Goal: Task Accomplishment & Management: Complete application form

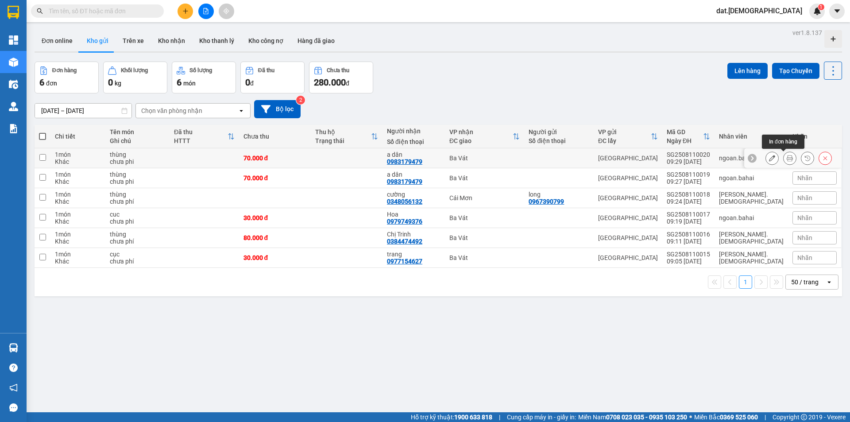
drag, startPoint x: 779, startPoint y: 157, endPoint x: 720, endPoint y: 157, distance: 59.4
click at [784, 157] on button at bounding box center [790, 159] width 12 height 16
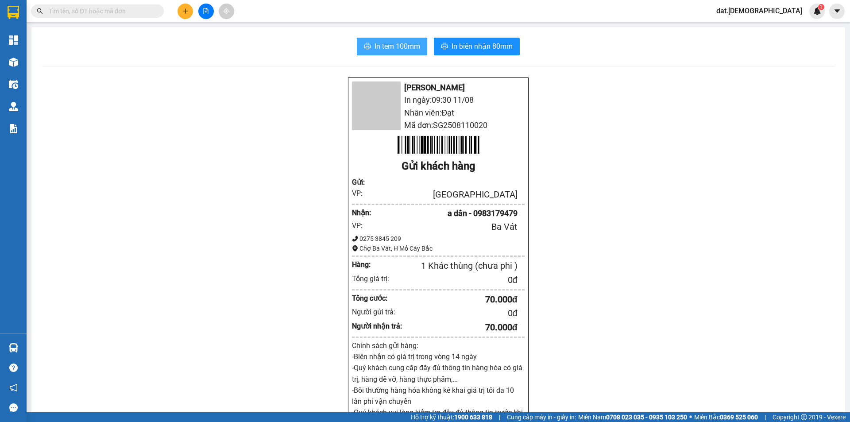
click at [395, 45] on span "In tem 100mm" at bounding box center [398, 46] width 46 height 11
click at [501, 41] on span "In biên nhận 80mm" at bounding box center [482, 46] width 61 height 11
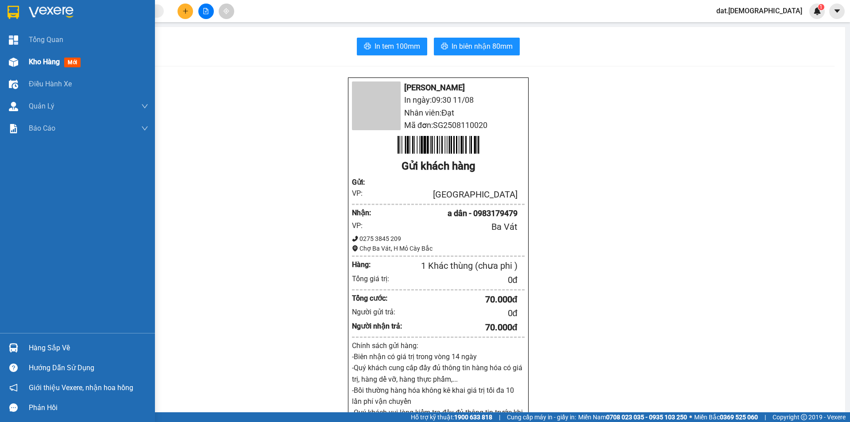
click at [75, 58] on span "mới" at bounding box center [72, 63] width 16 height 10
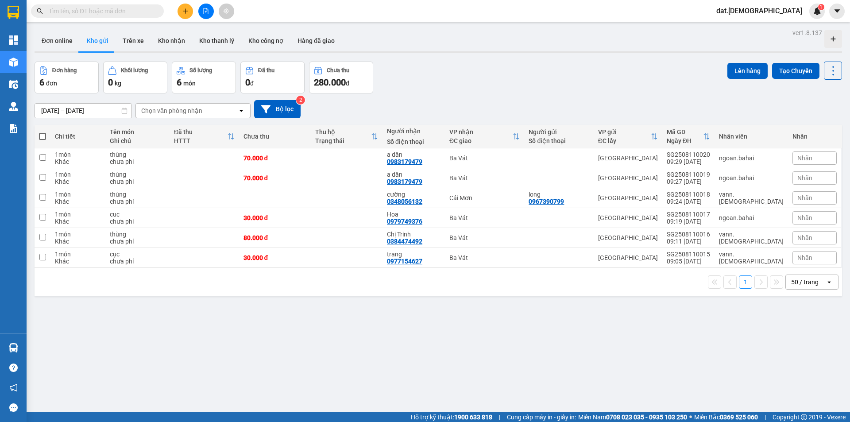
click at [186, 9] on icon "plus" at bounding box center [186, 11] width 6 height 6
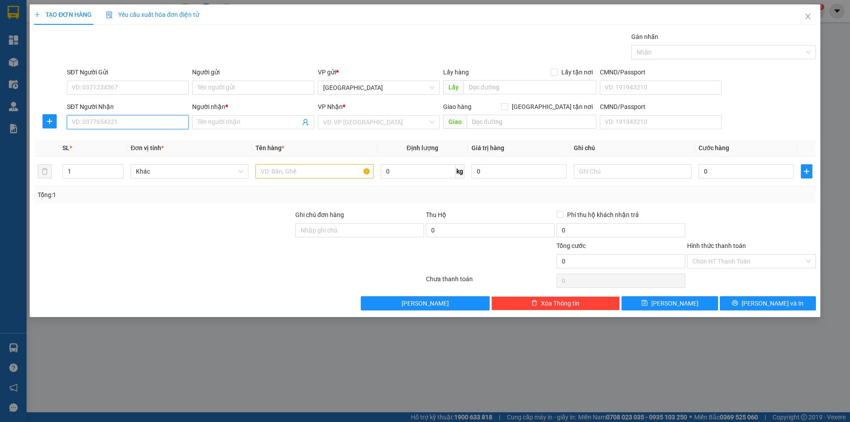
click at [85, 117] on input "SĐT Người Nhận" at bounding box center [128, 122] width 122 height 14
type input "0982182140"
click at [228, 118] on input "Người nhận *" at bounding box center [249, 122] width 102 height 10
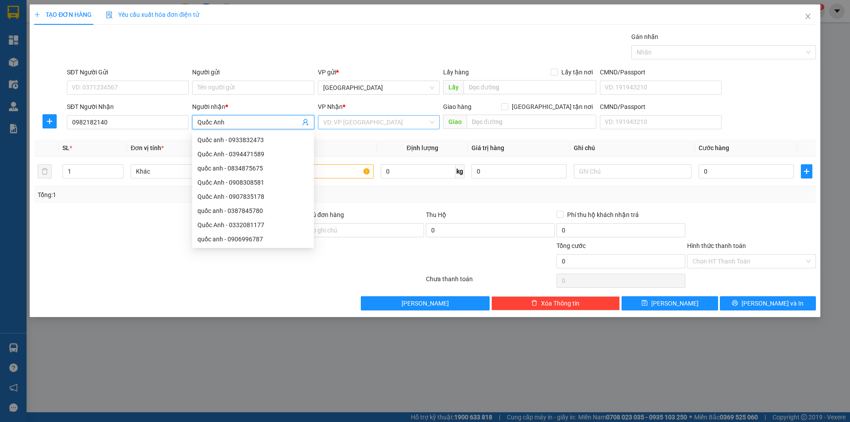
type input "Quốc Anh"
click at [374, 120] on input "search" at bounding box center [375, 122] width 105 height 13
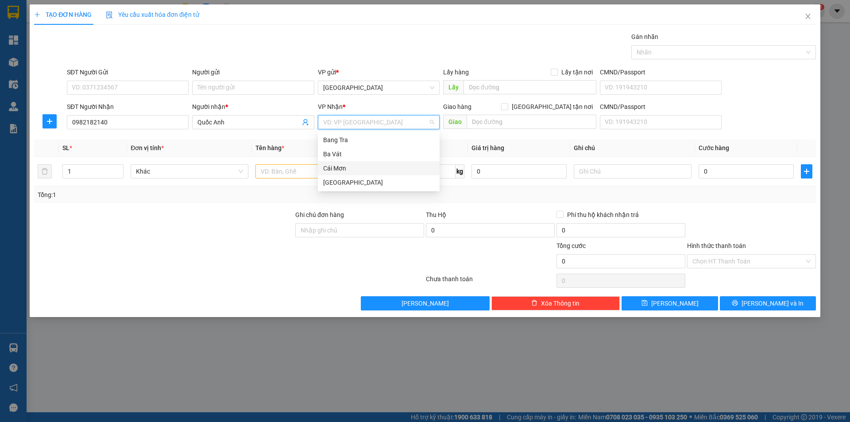
click at [348, 167] on div "Cái Mơn" at bounding box center [378, 168] width 111 height 10
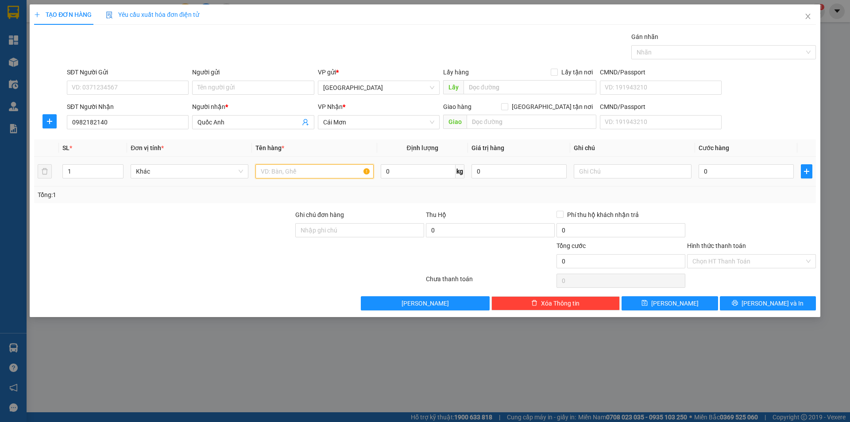
click at [277, 172] on input "text" at bounding box center [315, 171] width 118 height 14
type input "bao"
click at [614, 170] on input "text" at bounding box center [633, 171] width 118 height 14
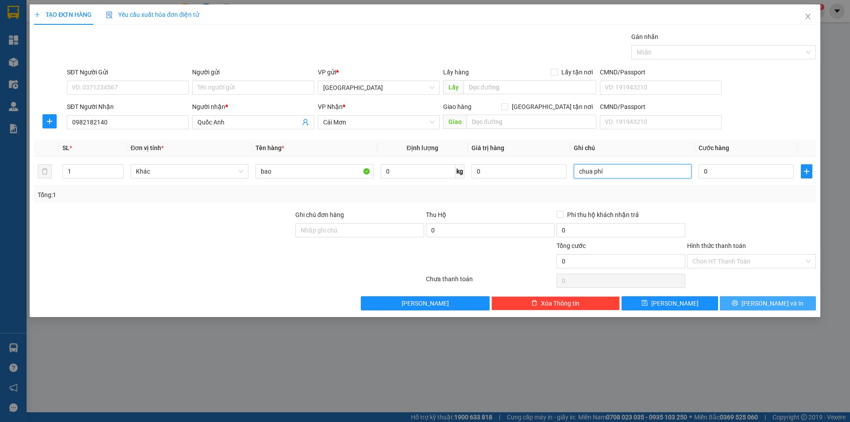
type input "chua phí"
click at [765, 303] on span "Lưu và In" at bounding box center [773, 304] width 62 height 10
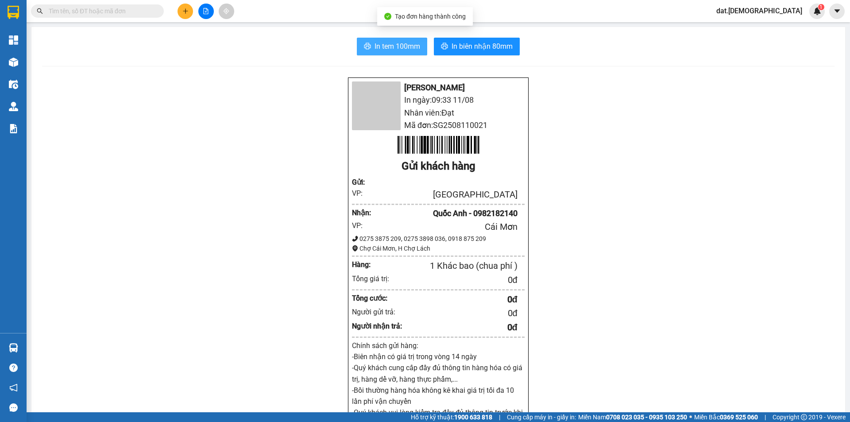
click at [407, 50] on span "In tem 100mm" at bounding box center [398, 46] width 46 height 11
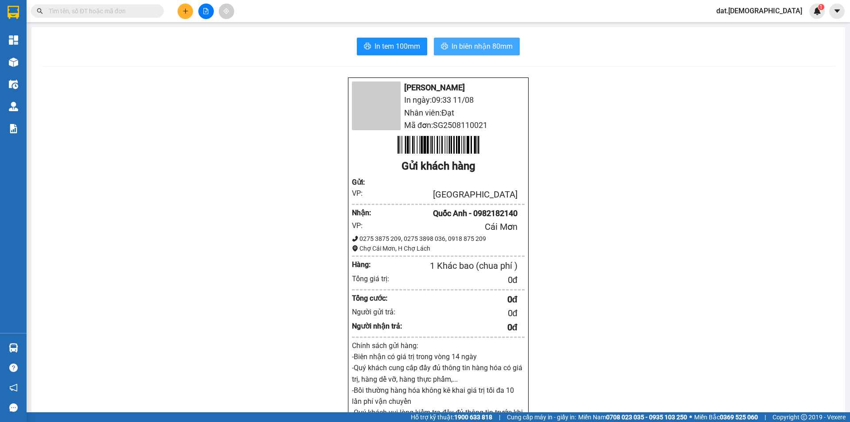
click at [459, 47] on span "In biên nhận 80mm" at bounding box center [482, 46] width 61 height 11
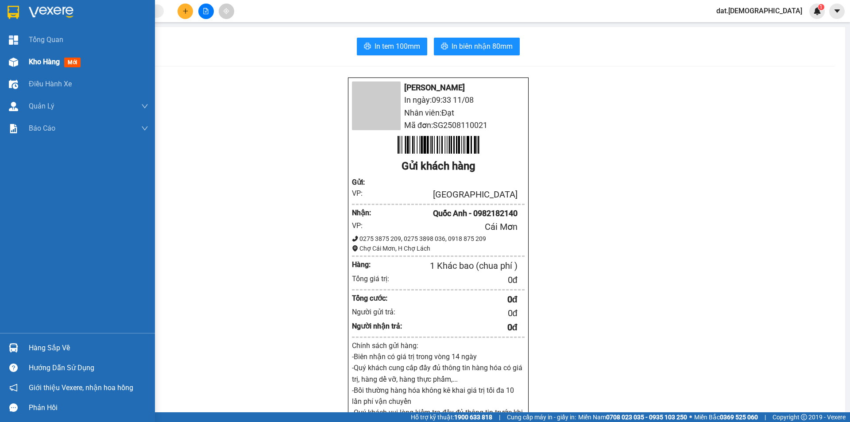
click at [78, 61] on span "mới" at bounding box center [72, 63] width 16 height 10
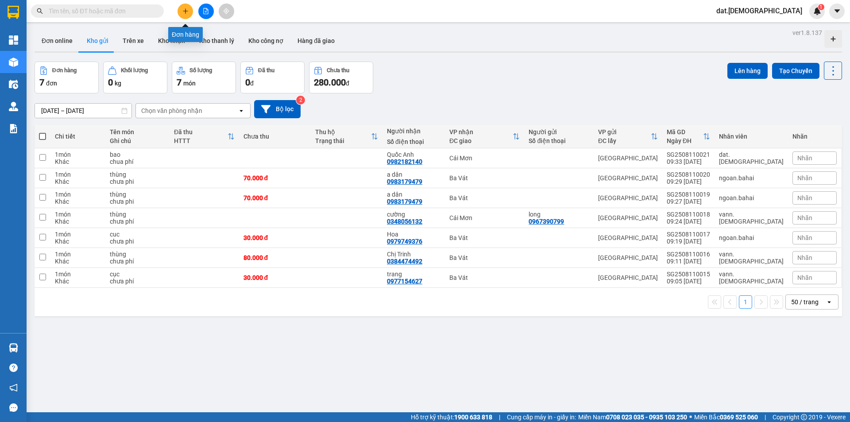
click at [182, 8] on button at bounding box center [186, 12] width 16 height 16
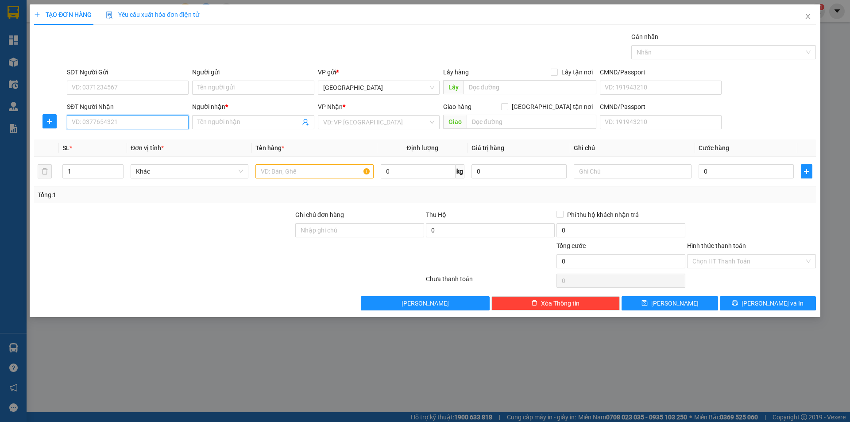
click at [116, 123] on input "SĐT Người Nhận" at bounding box center [128, 122] width 122 height 14
type input "0981384956"
click at [120, 139] on div "0981384956 - phụng" at bounding box center [127, 140] width 111 height 10
type input "phụng"
type input "0981384956"
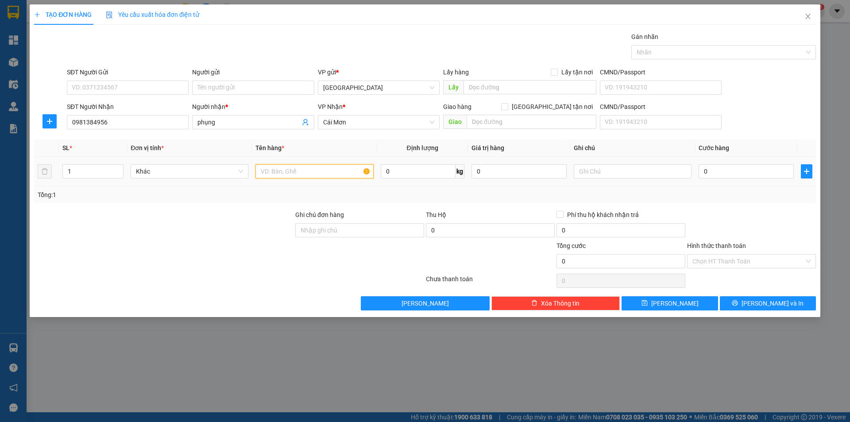
click at [288, 173] on input "text" at bounding box center [315, 171] width 118 height 14
type input "s"
type input "xốp"
click at [747, 167] on input "0" at bounding box center [746, 171] width 95 height 14
type input "2"
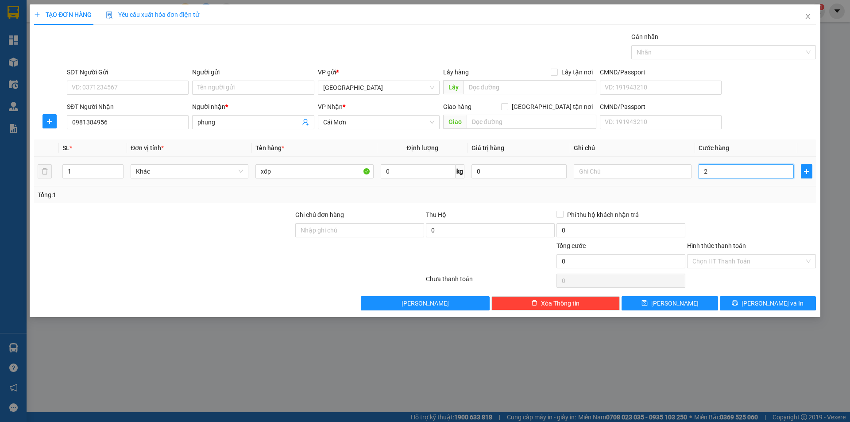
type input "2"
type input "20"
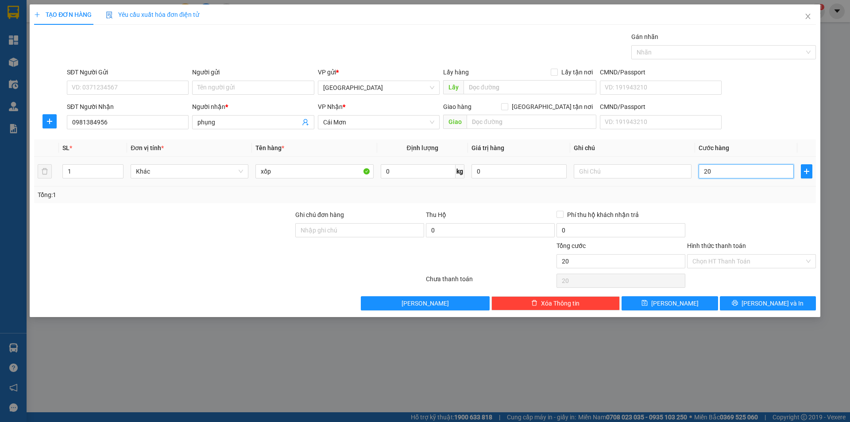
type input "200"
type input "2.000"
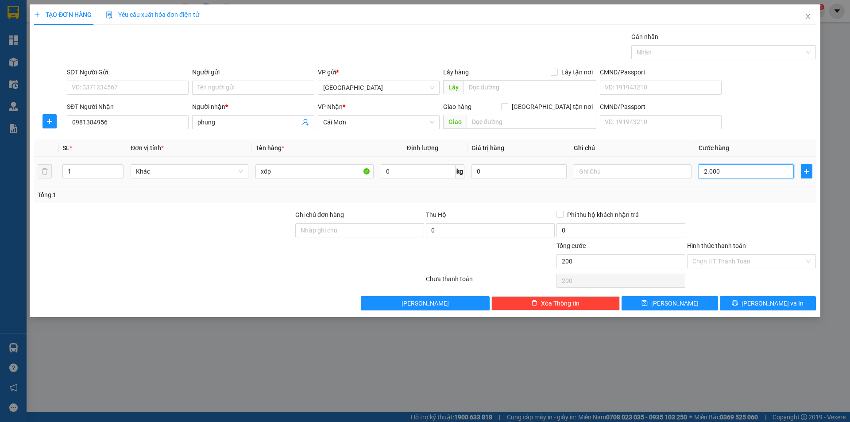
type input "2.000"
type input "20.000"
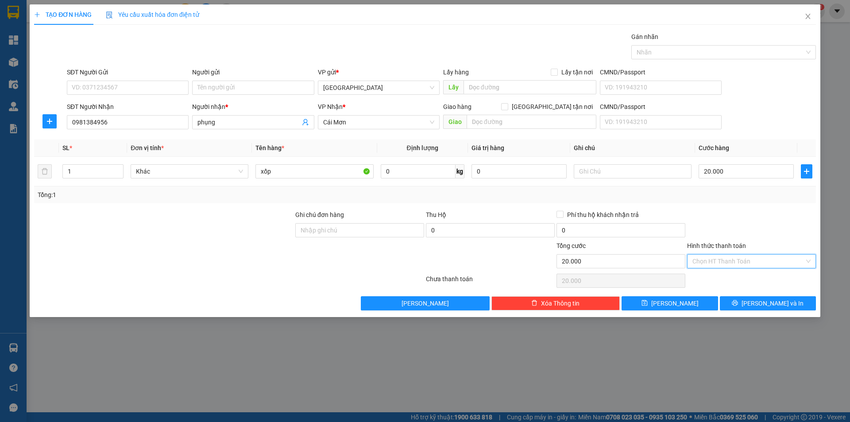
click at [740, 255] on input "Hình thức thanh toán" at bounding box center [749, 261] width 112 height 13
click at [737, 277] on div "Tại văn phòng" at bounding box center [752, 279] width 118 height 10
type input "0"
click at [744, 307] on button "Lưu và In" at bounding box center [768, 303] width 96 height 14
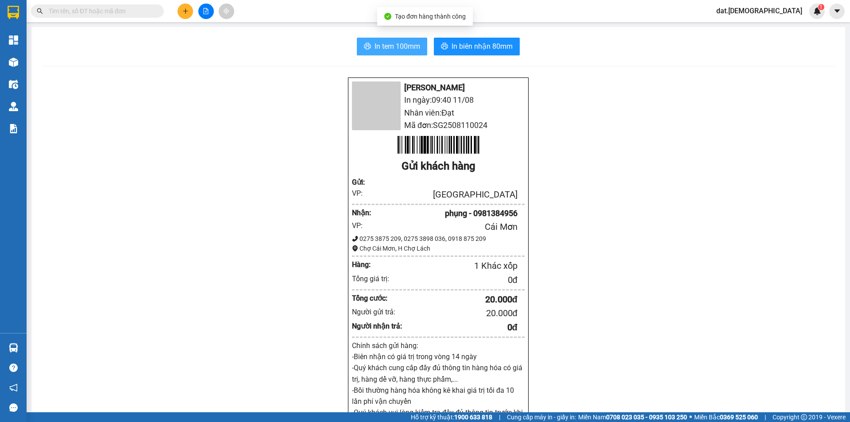
click at [385, 47] on span "In tem 100mm" at bounding box center [398, 46] width 46 height 11
click at [288, 283] on div "Bá Hải In ngày: 09:40 11/08 Nhân viên: Đạt Mã đơn: SG2508110024 Gửi khách hàng …" at bounding box center [438, 366] width 793 height 578
click at [390, 41] on span "In tem 100mm" at bounding box center [398, 46] width 46 height 11
click at [357, 38] on button "In tem 100mm" at bounding box center [392, 47] width 70 height 18
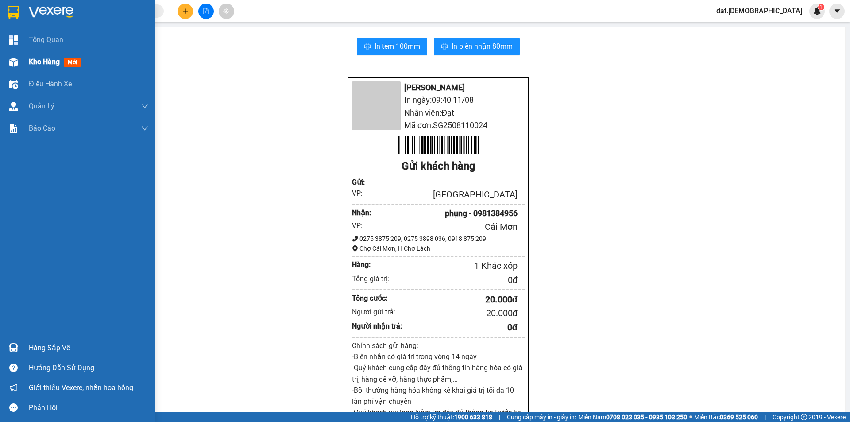
click at [75, 58] on span "mới" at bounding box center [72, 63] width 16 height 10
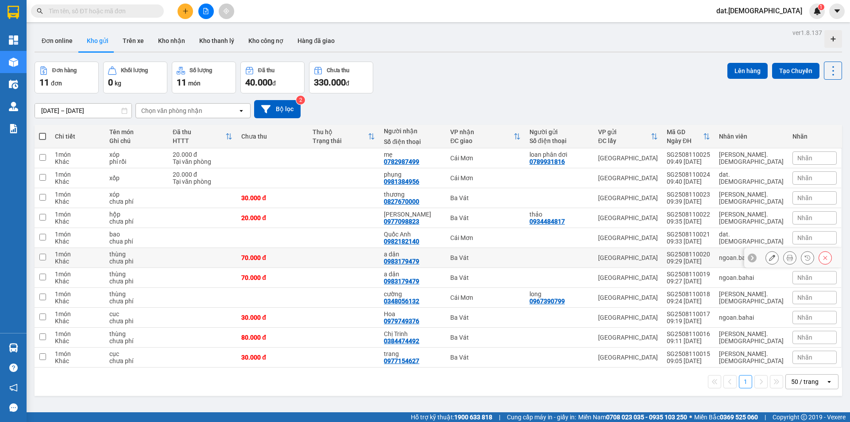
click at [787, 256] on icon at bounding box center [790, 258] width 6 height 6
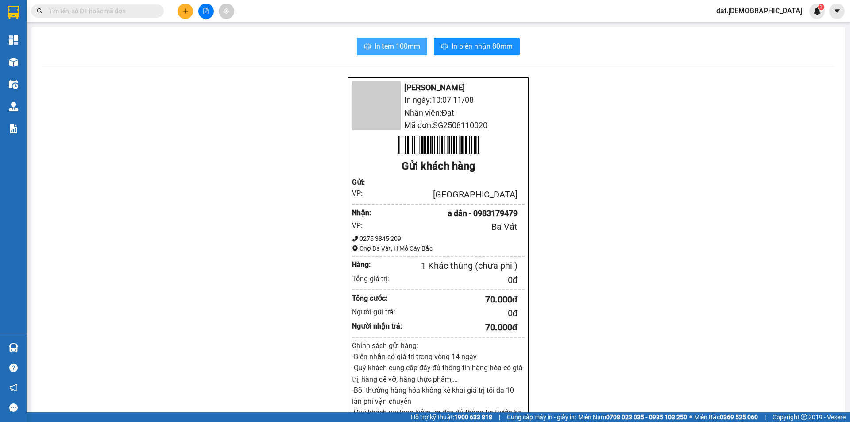
click at [386, 46] on span "In tem 100mm" at bounding box center [398, 46] width 46 height 11
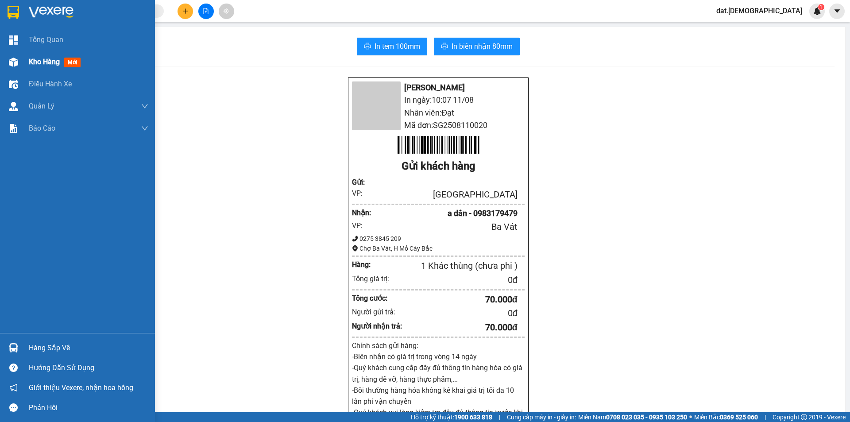
click at [69, 59] on span "mới" at bounding box center [72, 63] width 16 height 10
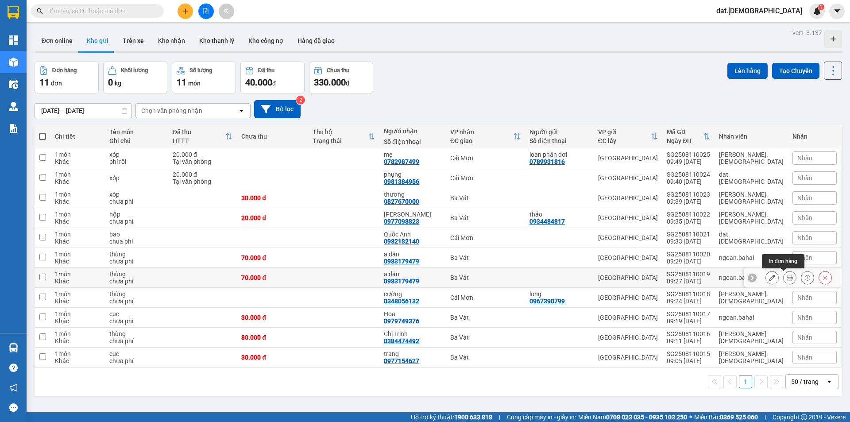
click at [787, 277] on icon at bounding box center [790, 278] width 6 height 6
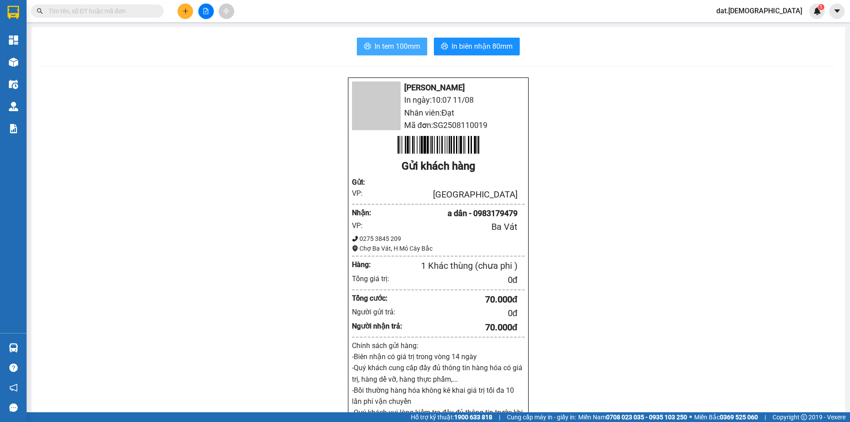
click at [383, 46] on span "In tem 100mm" at bounding box center [398, 46] width 46 height 11
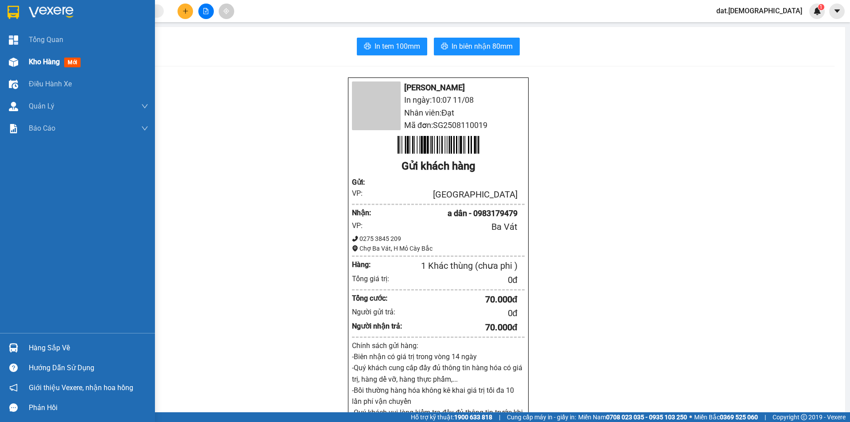
click at [69, 61] on span "mới" at bounding box center [72, 63] width 16 height 10
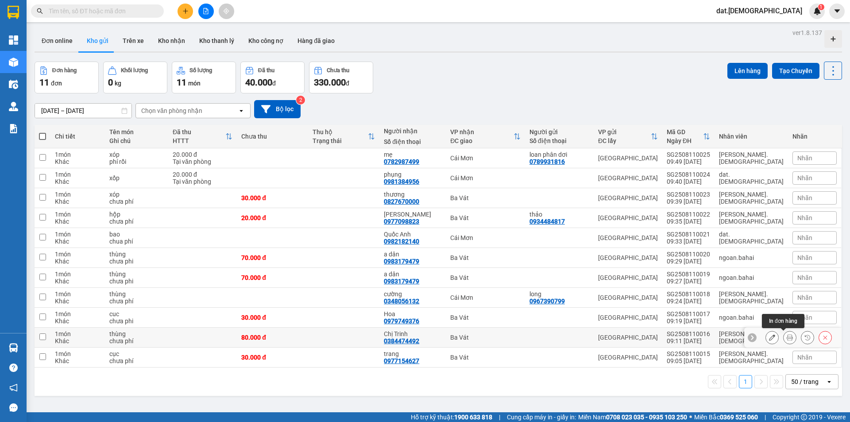
click at [787, 338] on icon at bounding box center [790, 337] width 6 height 6
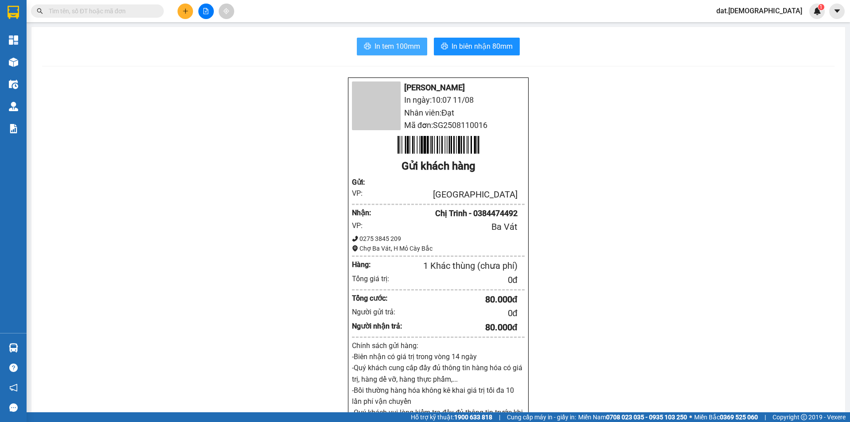
click at [383, 43] on span "In tem 100mm" at bounding box center [398, 46] width 46 height 11
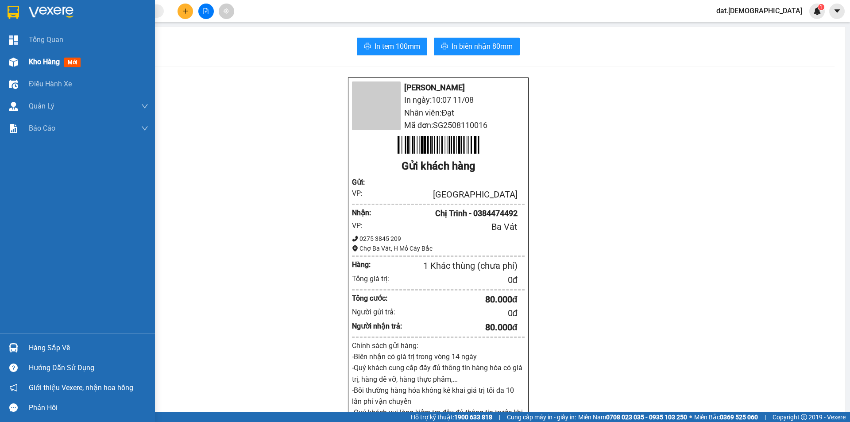
click at [80, 62] on span "mới" at bounding box center [72, 63] width 16 height 10
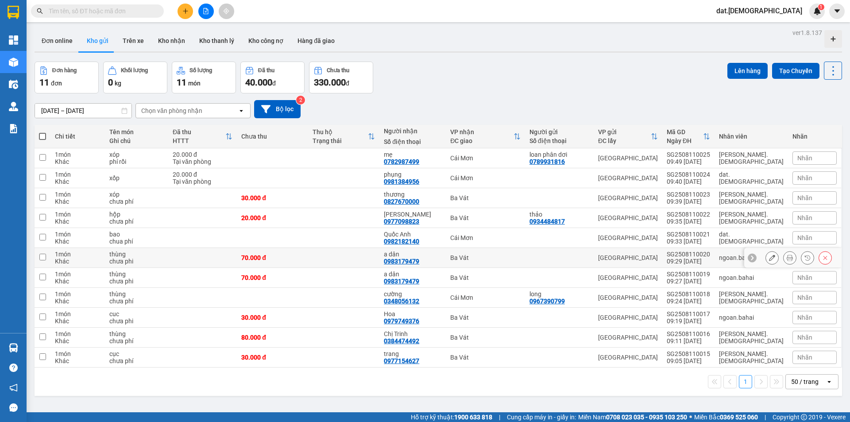
click at [335, 257] on td at bounding box center [343, 258] width 71 height 20
checkbox input "true"
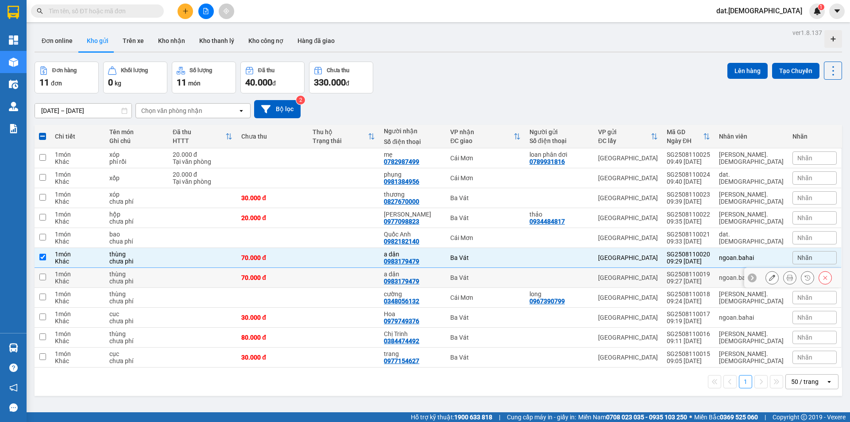
click at [334, 285] on td at bounding box center [343, 278] width 71 height 20
checkbox input "true"
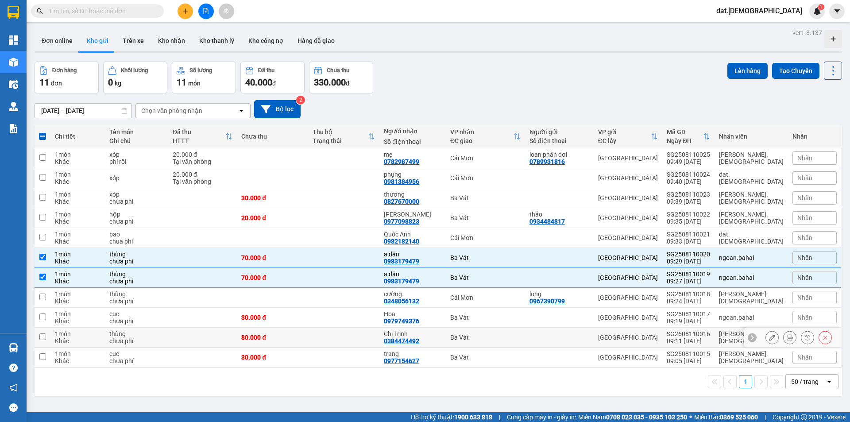
click at [304, 337] on div "80.000 đ" at bounding box center [272, 337] width 62 height 7
checkbox input "true"
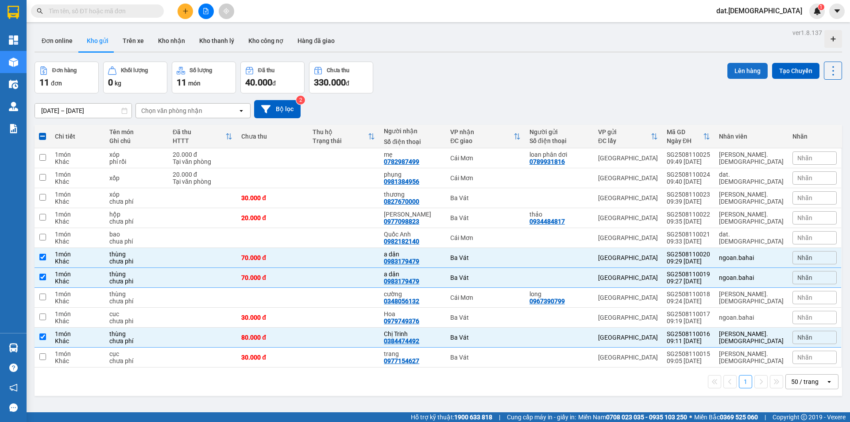
click at [736, 66] on button "Lên hàng" at bounding box center [748, 71] width 40 height 16
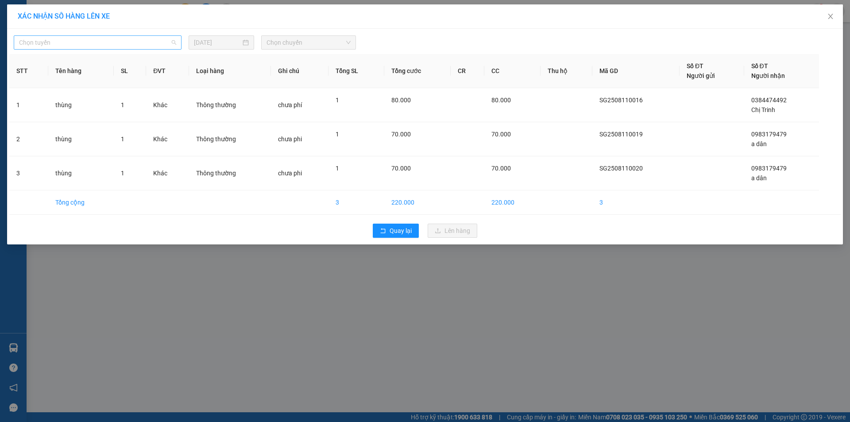
click at [156, 37] on span "Chọn tuyến" at bounding box center [97, 42] width 157 height 13
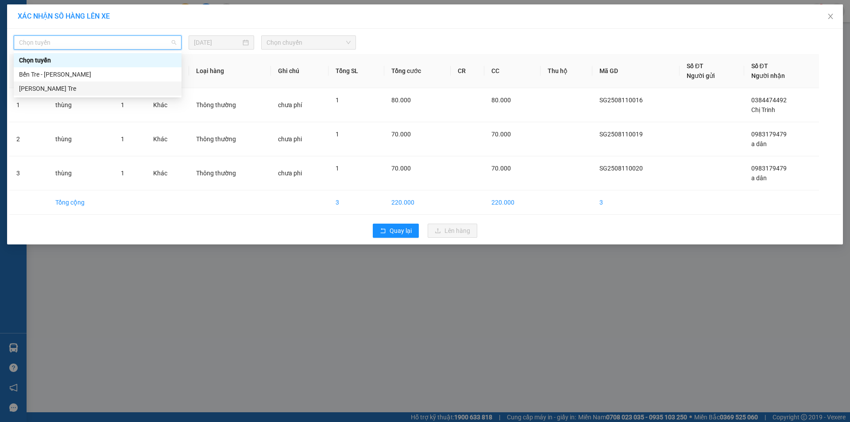
click at [94, 89] on div "Hồ Chí Minh - Bến Tre" at bounding box center [97, 89] width 157 height 10
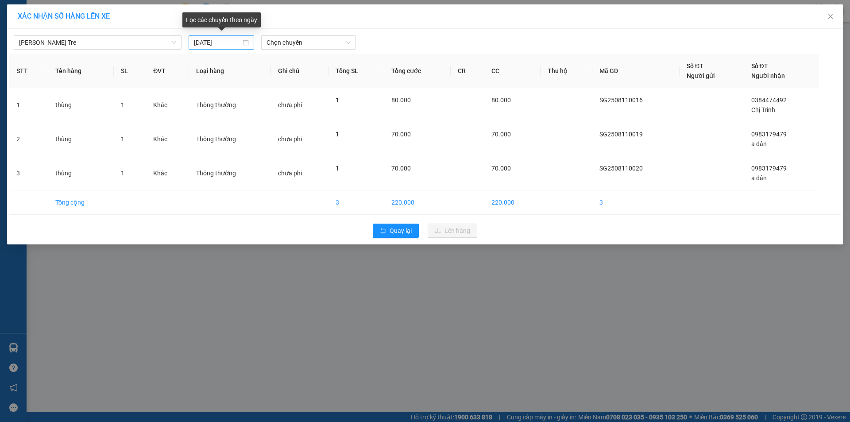
click at [245, 40] on div "11/08/2025" at bounding box center [221, 43] width 55 height 10
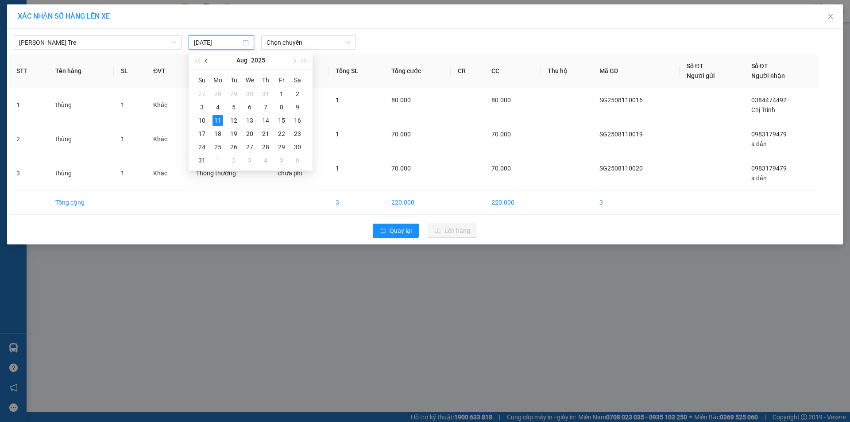
click at [208, 60] on span "button" at bounding box center [207, 61] width 4 height 4
click at [252, 106] on div "11" at bounding box center [250, 107] width 11 height 11
type input "11/06/2025"
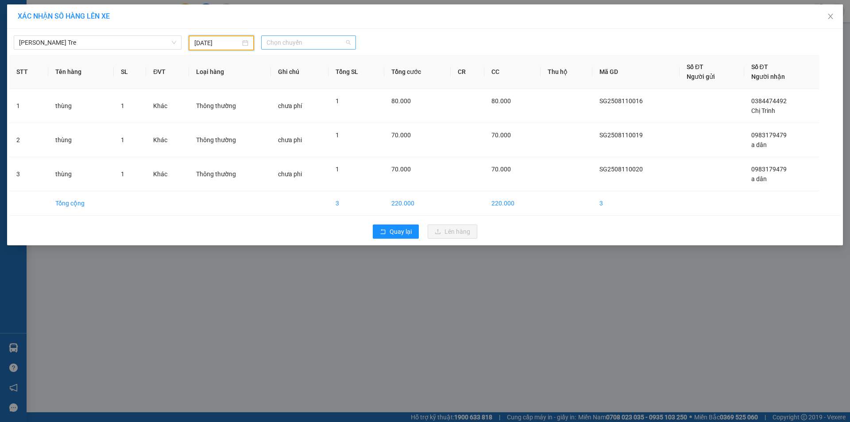
click at [316, 41] on span "Chọn chuyến" at bounding box center [309, 42] width 84 height 13
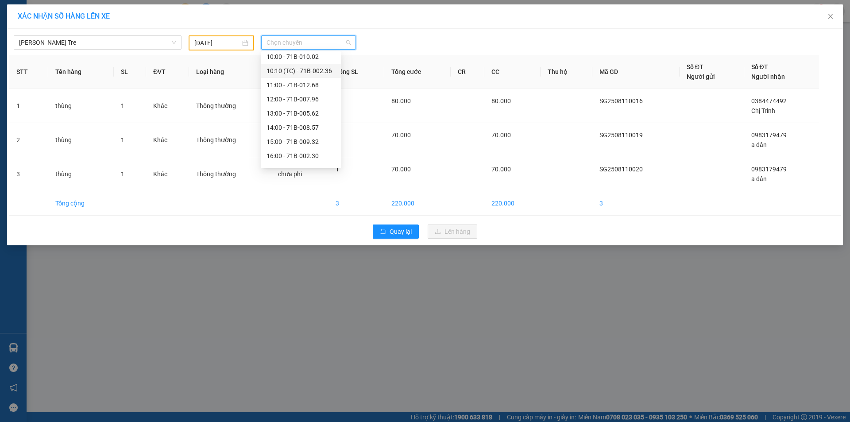
click at [311, 70] on div "10:10 (TC) - 71B-002.36" at bounding box center [301, 71] width 69 height 10
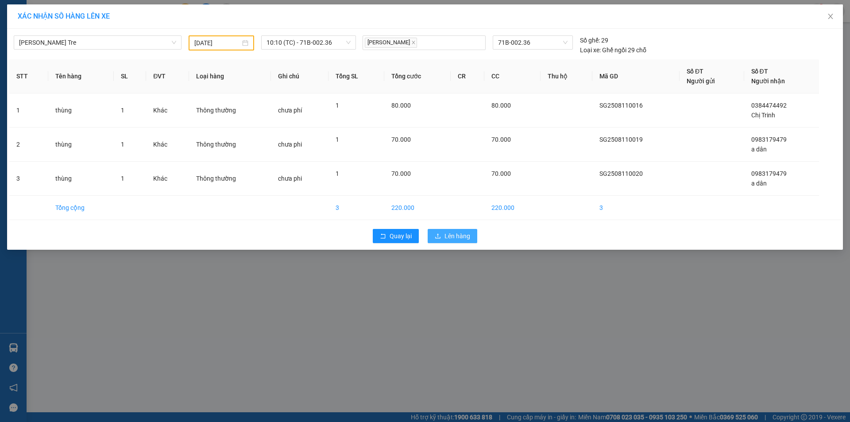
click at [446, 233] on span "Lên hàng" at bounding box center [458, 236] width 26 height 10
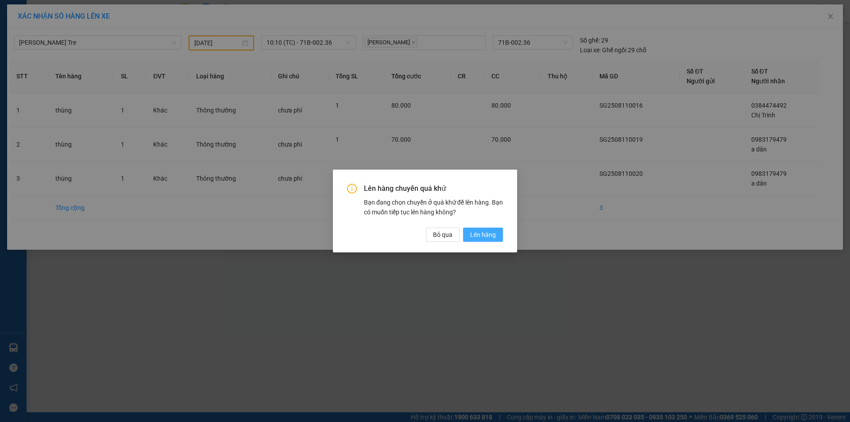
click at [496, 234] on span "Lên hàng" at bounding box center [483, 235] width 26 height 10
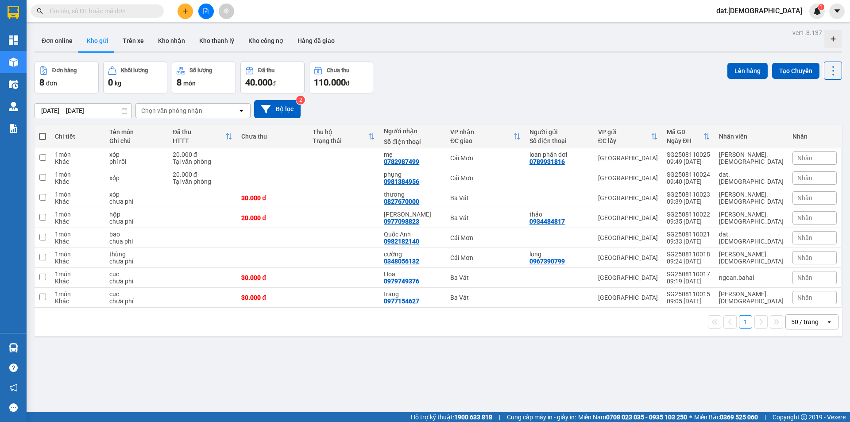
click at [42, 136] on span at bounding box center [42, 136] width 7 height 7
click at [43, 132] on input "checkbox" at bounding box center [43, 132] width 0 height 0
checkbox input "true"
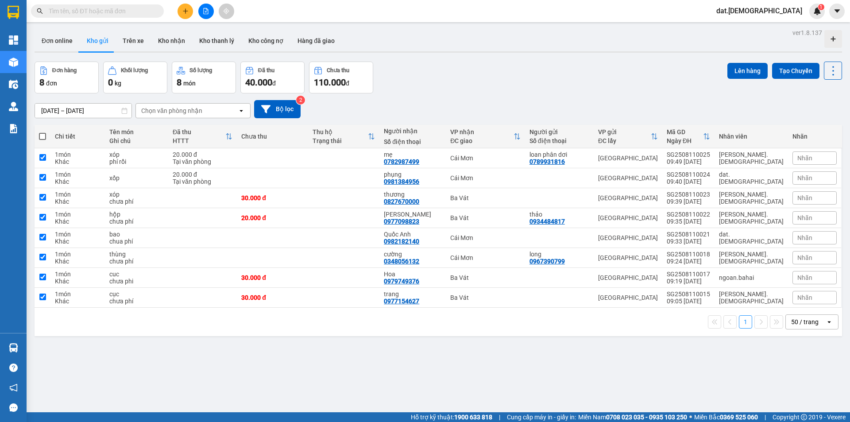
checkbox input "true"
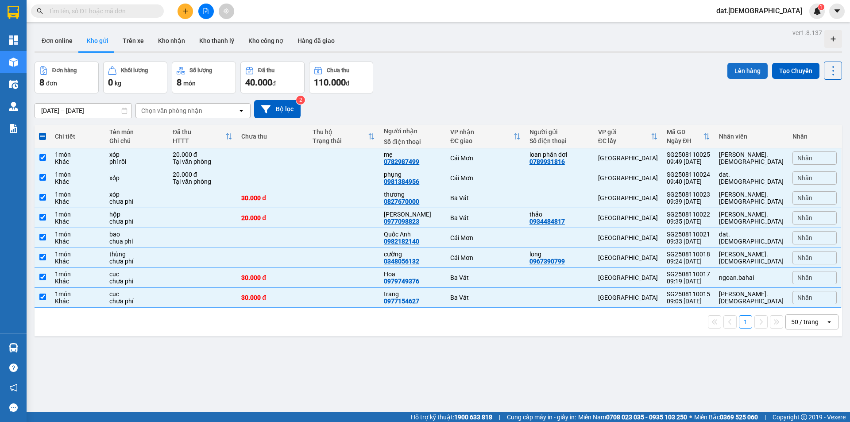
click at [737, 67] on button "Lên hàng" at bounding box center [748, 71] width 40 height 16
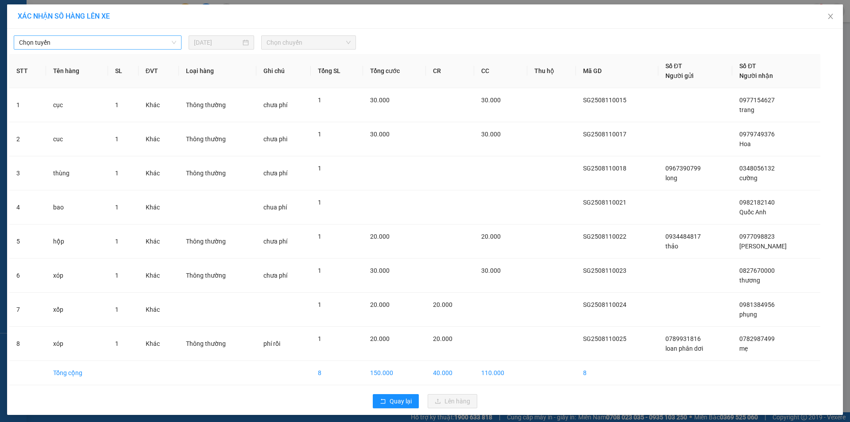
click at [156, 40] on span "Chọn tuyến" at bounding box center [97, 42] width 157 height 13
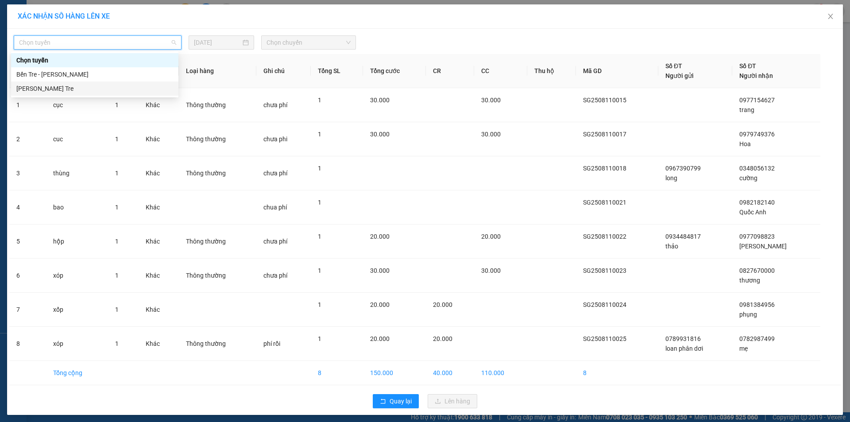
click at [58, 88] on div "Hồ Chí Minh - Bến Tre" at bounding box center [94, 89] width 157 height 10
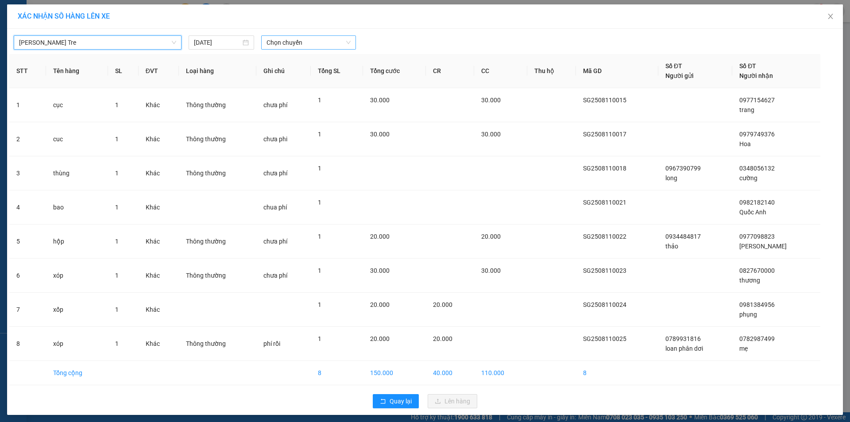
click at [287, 39] on span "Chọn chuyến" at bounding box center [309, 42] width 84 height 13
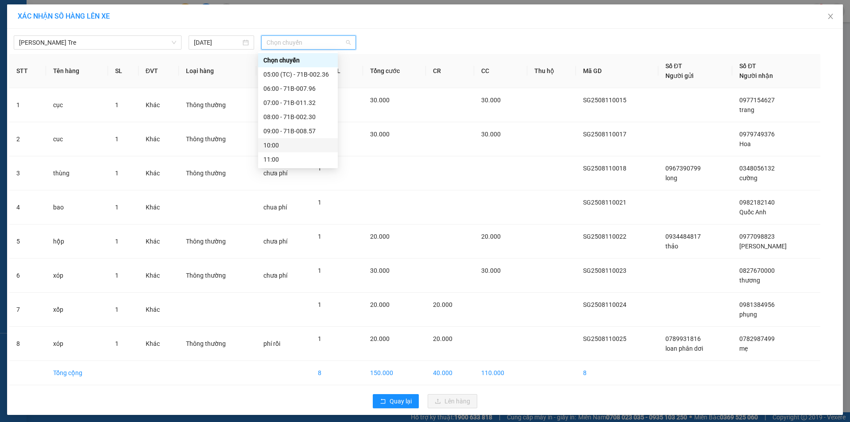
click at [294, 144] on div "10:00" at bounding box center [298, 145] width 69 height 10
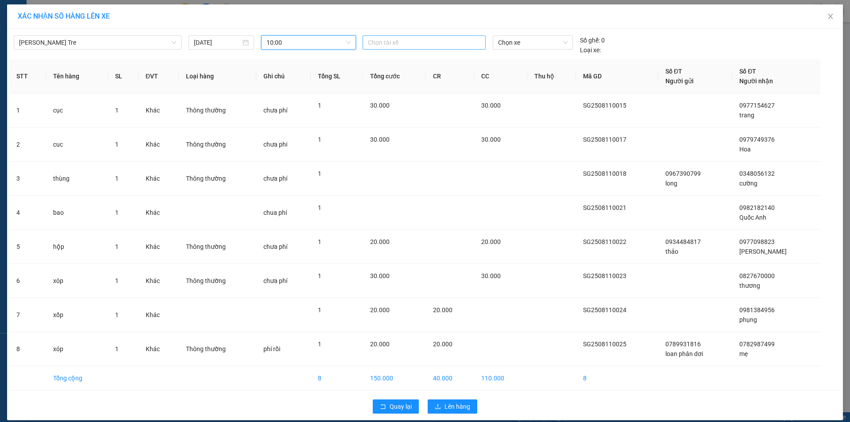
click at [388, 41] on div at bounding box center [424, 42] width 119 height 11
click at [371, 144] on div "Ý" at bounding box center [426, 145] width 122 height 10
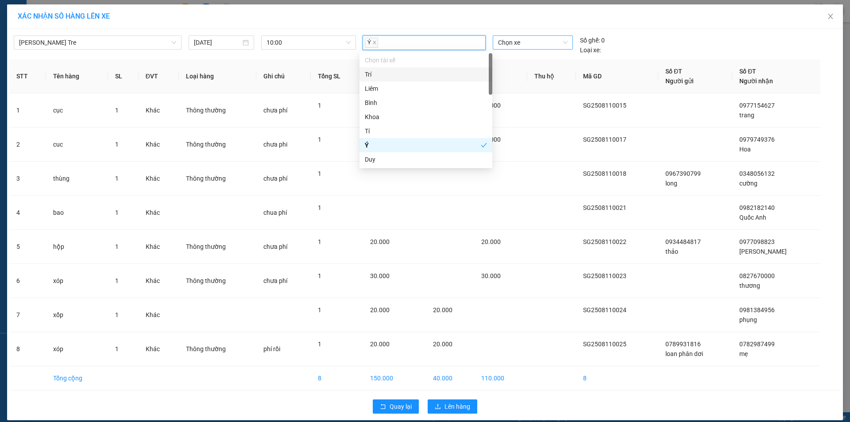
click at [505, 43] on span "Chọn xe" at bounding box center [532, 42] width 69 height 13
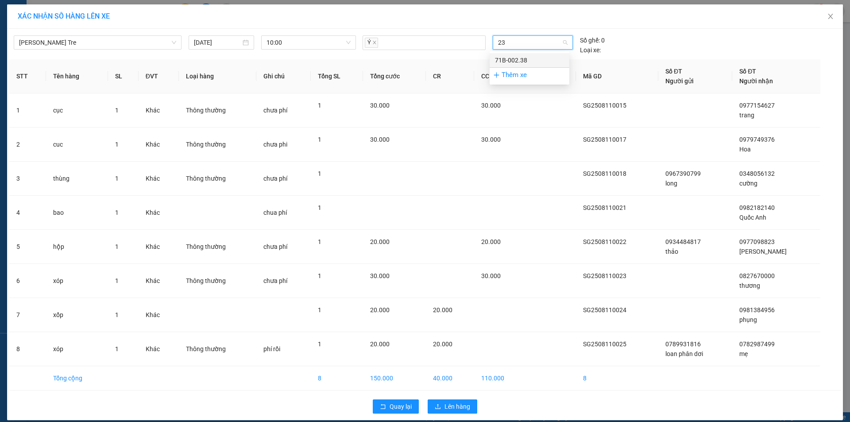
type input "238"
click at [511, 62] on div "71B-002.38" at bounding box center [529, 60] width 69 height 10
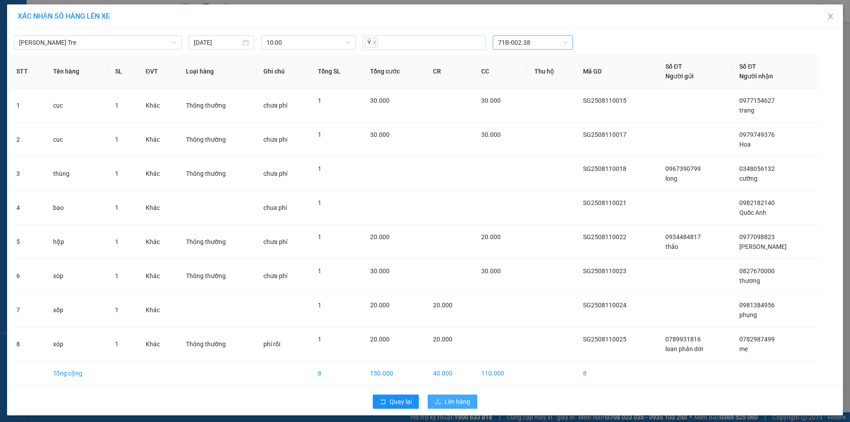
click at [456, 401] on span "Lên hàng" at bounding box center [458, 402] width 26 height 10
click at [455, 402] on span "Lên hàng" at bounding box center [458, 402] width 26 height 10
click at [828, 20] on icon "close" at bounding box center [827, 22] width 6 height 6
click at [392, 396] on button "Quay lại" at bounding box center [396, 402] width 46 height 14
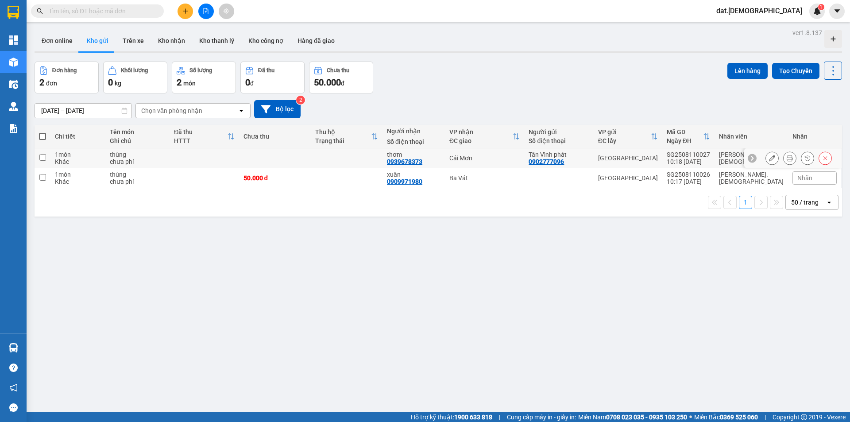
click at [787, 157] on icon at bounding box center [790, 158] width 6 height 6
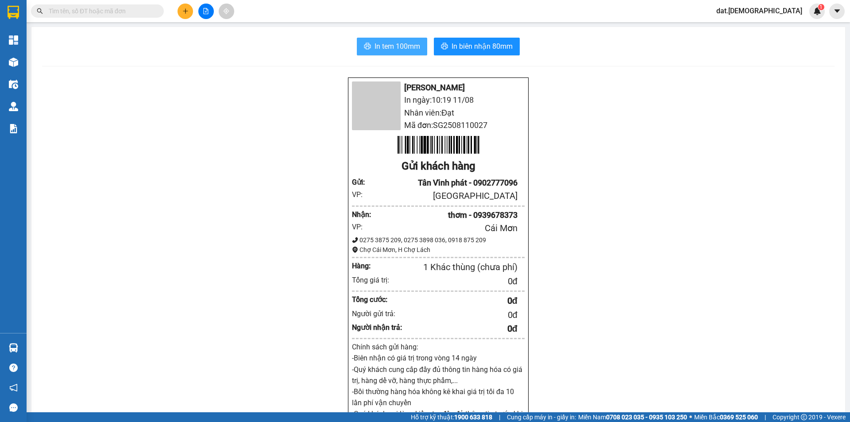
click at [380, 45] on span "In tem 100mm" at bounding box center [398, 46] width 46 height 11
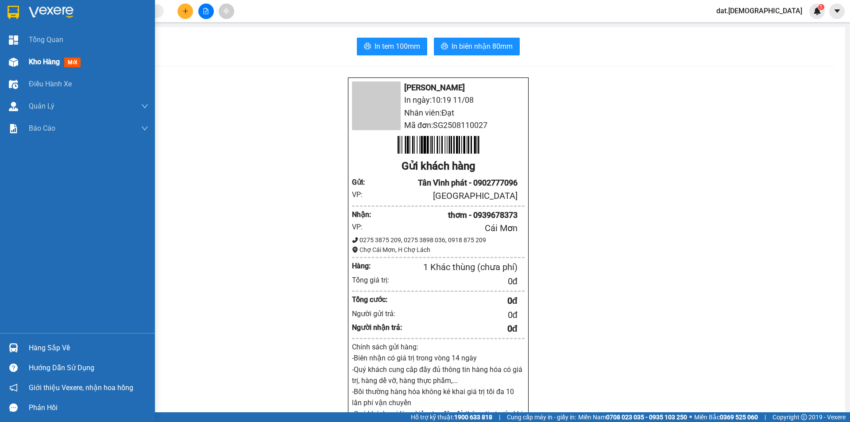
click at [74, 61] on span "mới" at bounding box center [72, 63] width 16 height 10
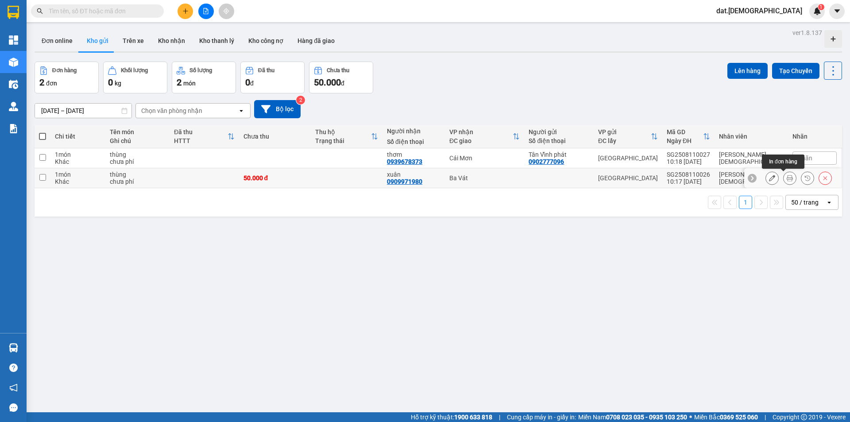
click at [787, 176] on icon at bounding box center [790, 178] width 6 height 6
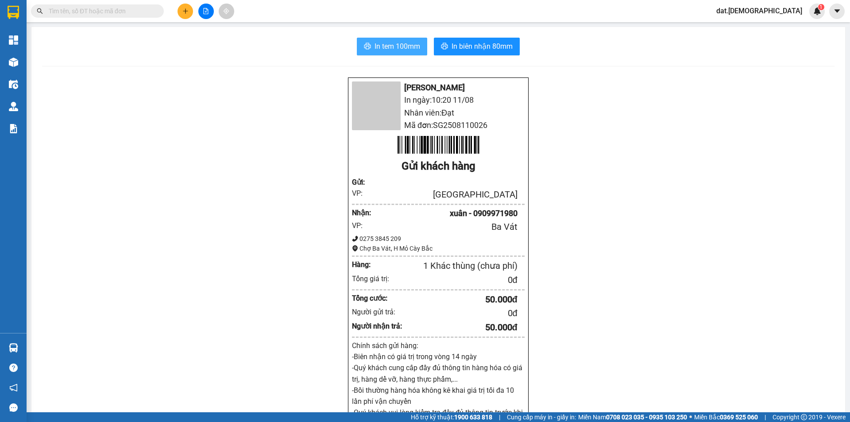
click at [375, 48] on span "In tem 100mm" at bounding box center [398, 46] width 46 height 11
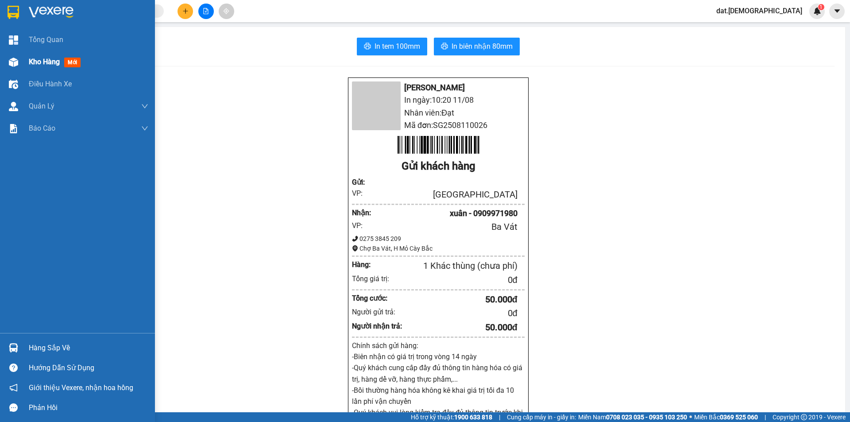
click at [78, 64] on span "mới" at bounding box center [72, 63] width 16 height 10
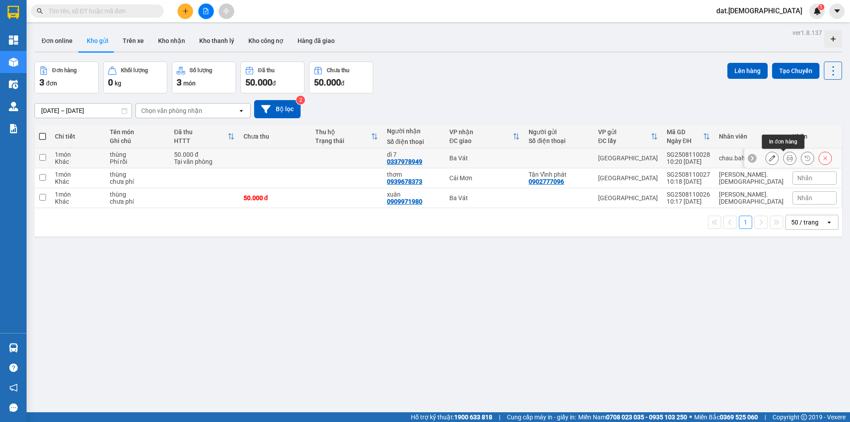
click at [787, 157] on icon at bounding box center [790, 158] width 6 height 6
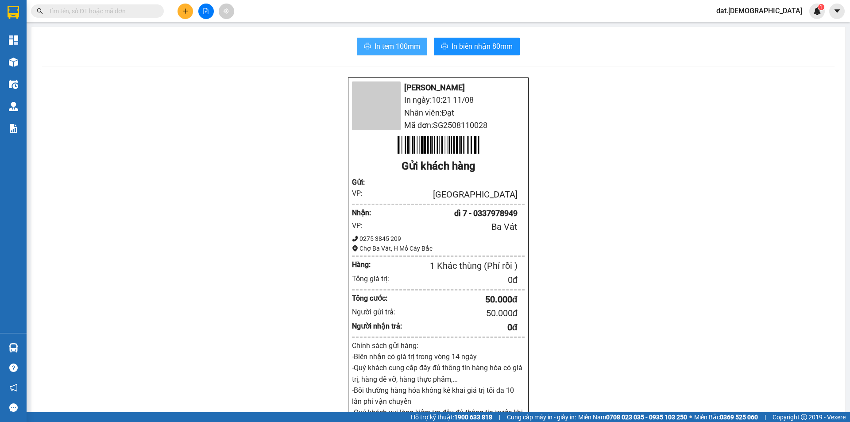
click at [385, 44] on span "In tem 100mm" at bounding box center [398, 46] width 46 height 11
click at [466, 38] on button "In biên nhận 80mm" at bounding box center [477, 47] width 86 height 18
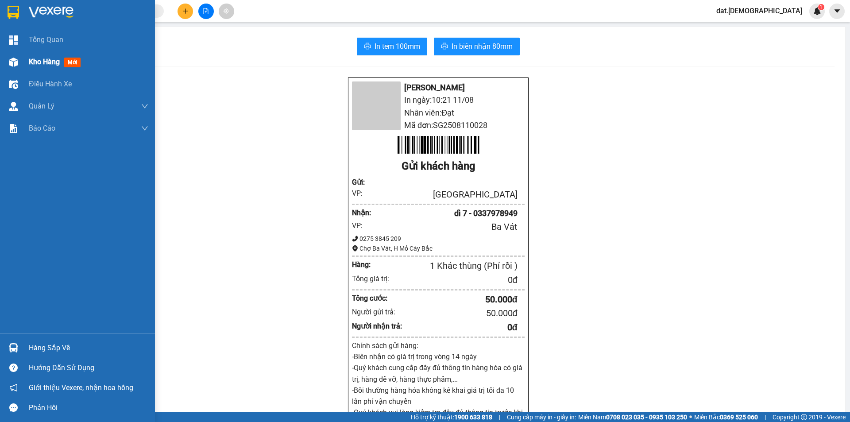
click at [66, 59] on span "mới" at bounding box center [72, 63] width 16 height 10
